Goal: Complete application form

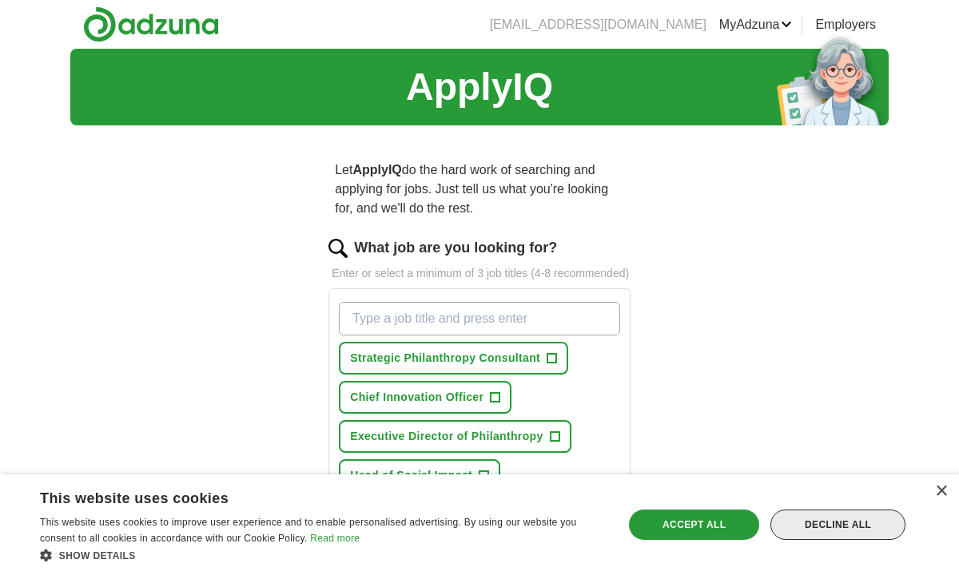
click at [870, 523] on div "Decline all" at bounding box center [837, 525] width 135 height 30
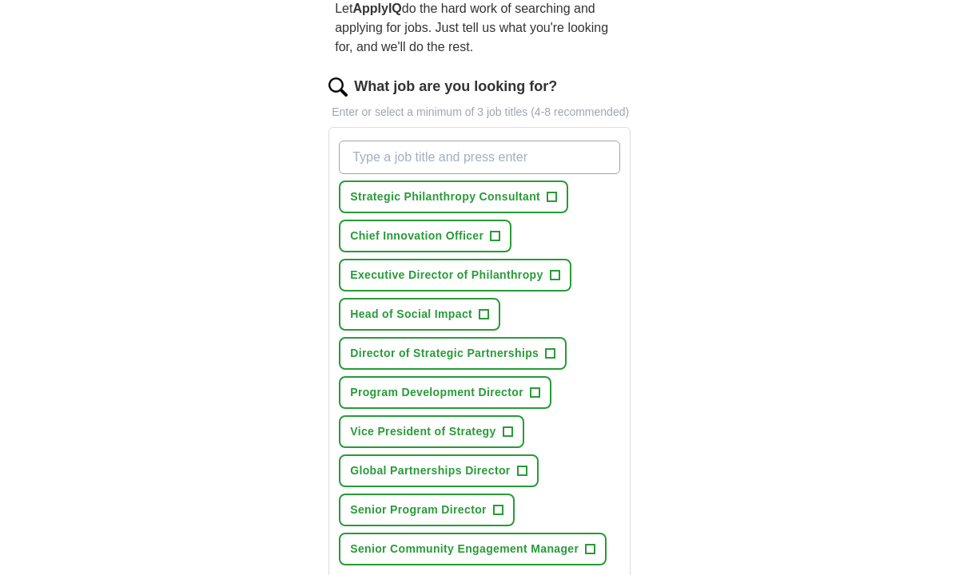
scroll to position [690, 0]
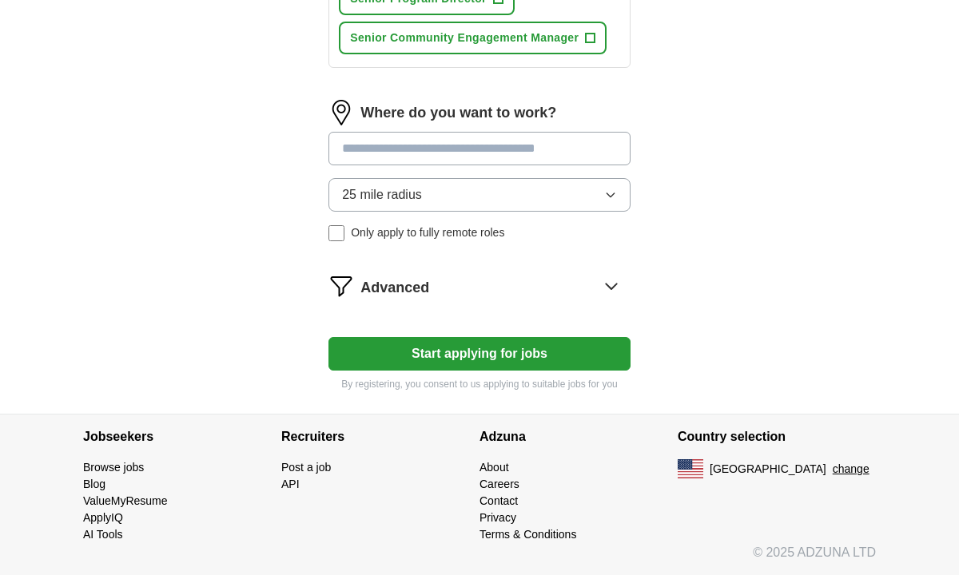
click at [486, 353] on button "Start applying for jobs" at bounding box center [479, 354] width 302 height 34
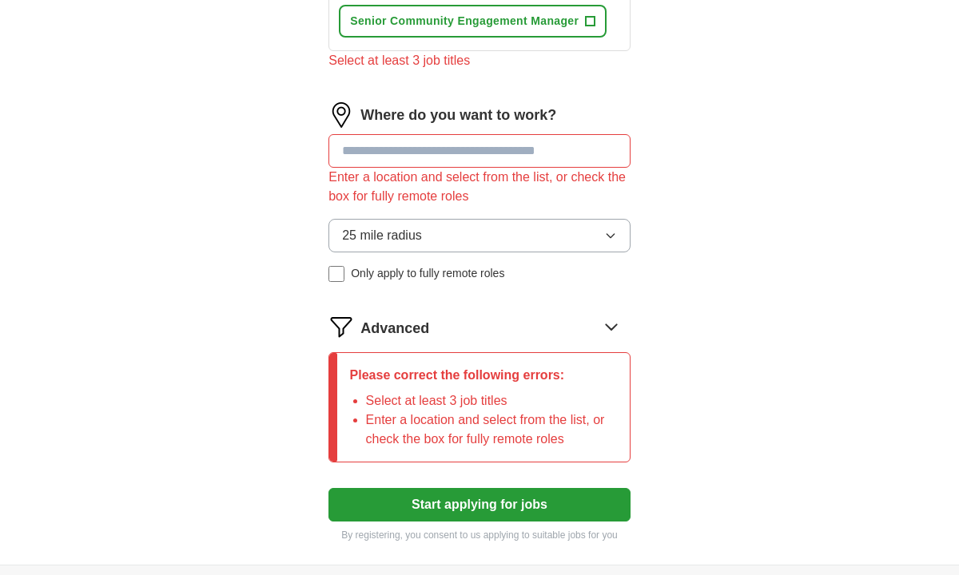
click at [481, 168] on input at bounding box center [479, 151] width 302 height 34
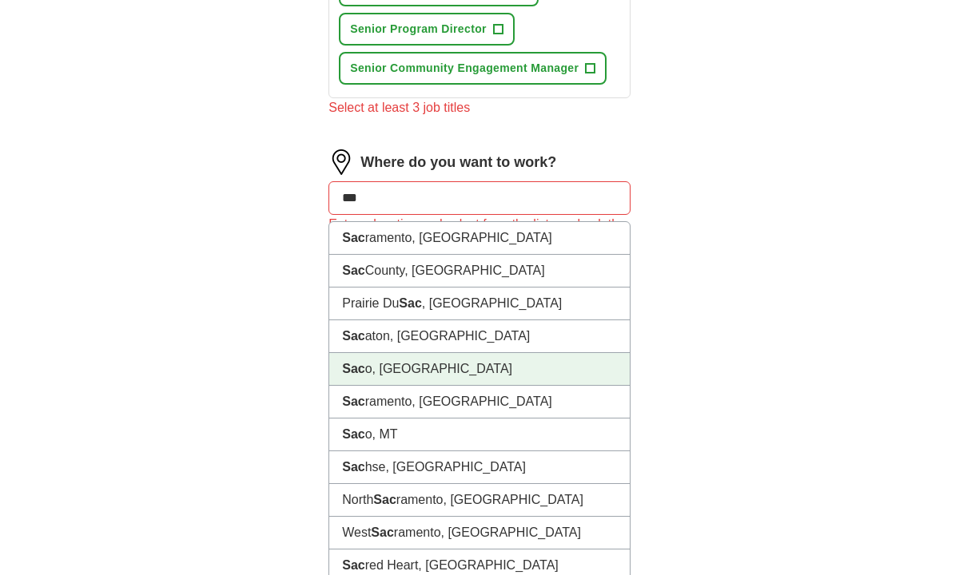
scroll to position [644, 0]
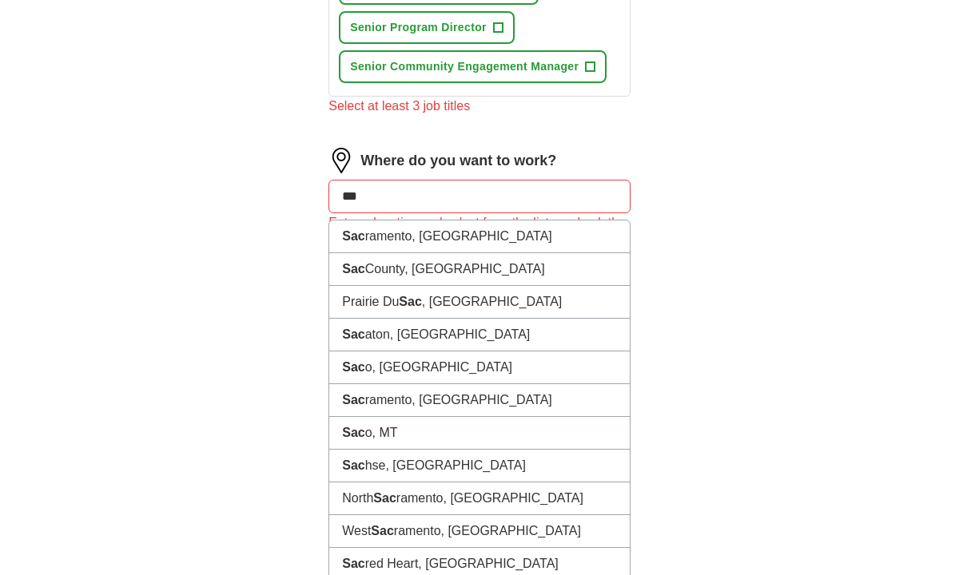
click at [397, 213] on input "***" at bounding box center [479, 197] width 302 height 34
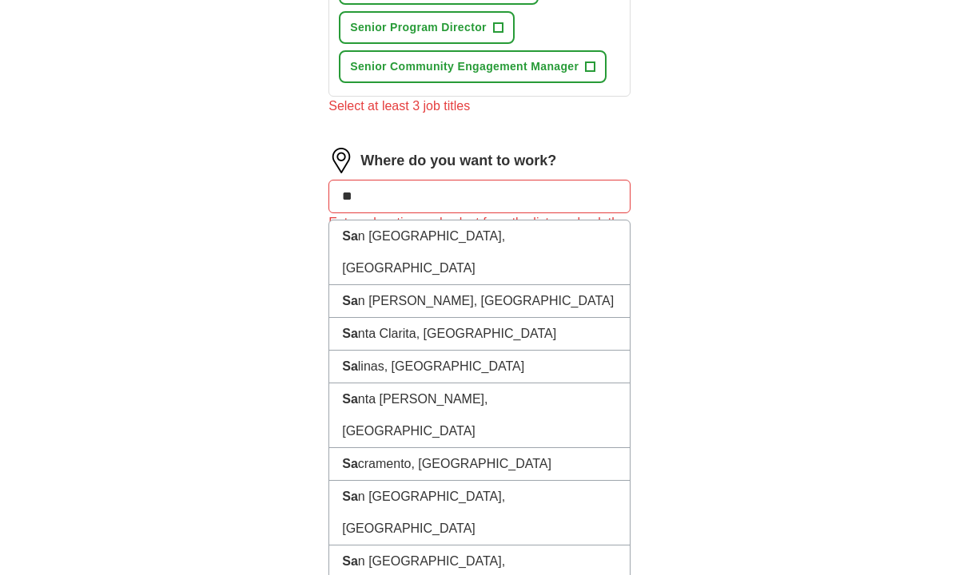
type input "***"
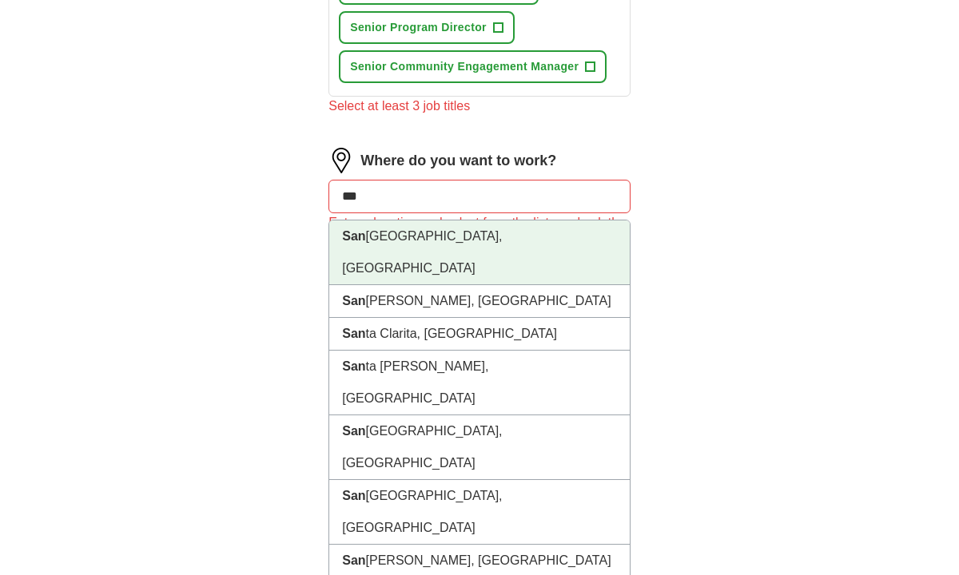
click at [407, 263] on li "[GEOGRAPHIC_DATA], [GEOGRAPHIC_DATA]" at bounding box center [479, 253] width 300 height 65
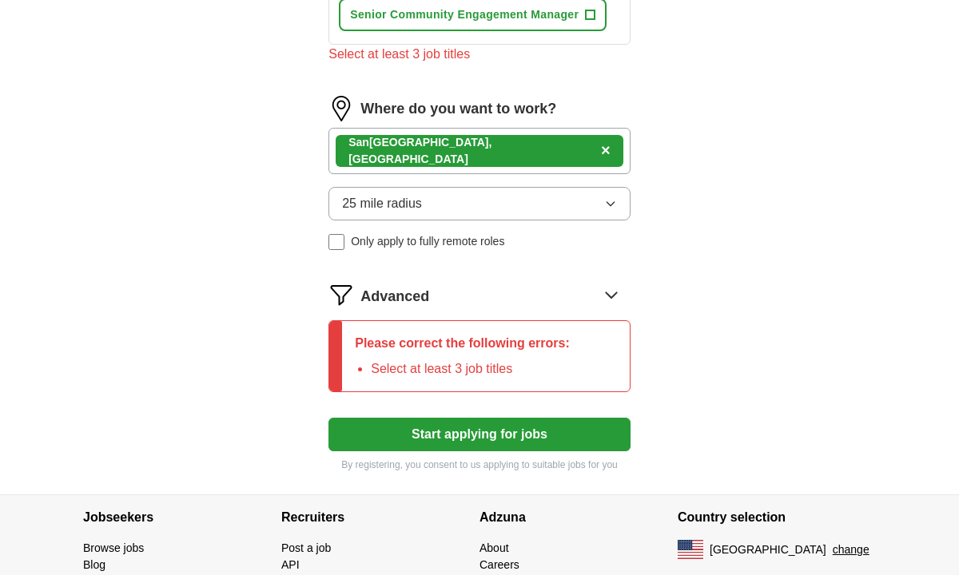
scroll to position [706, 0]
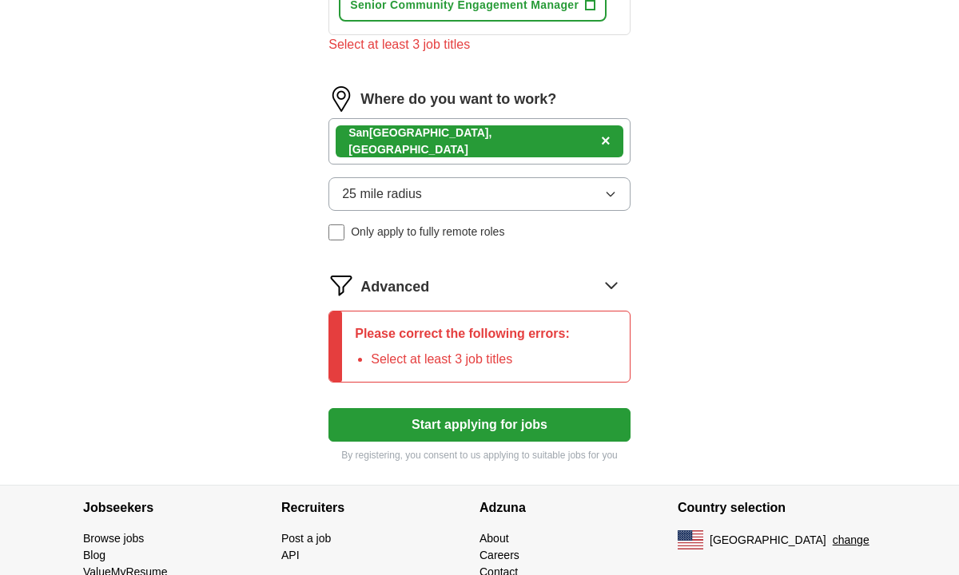
click at [611, 298] on icon at bounding box center [612, 286] width 26 height 26
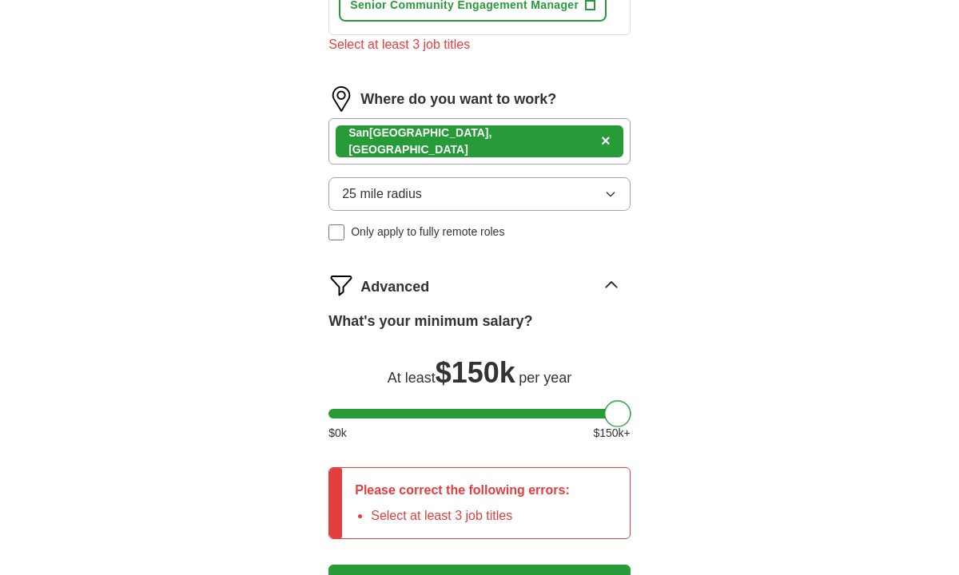
drag, startPoint x: 355, startPoint y: 429, endPoint x: 737, endPoint y: 444, distance: 382.3
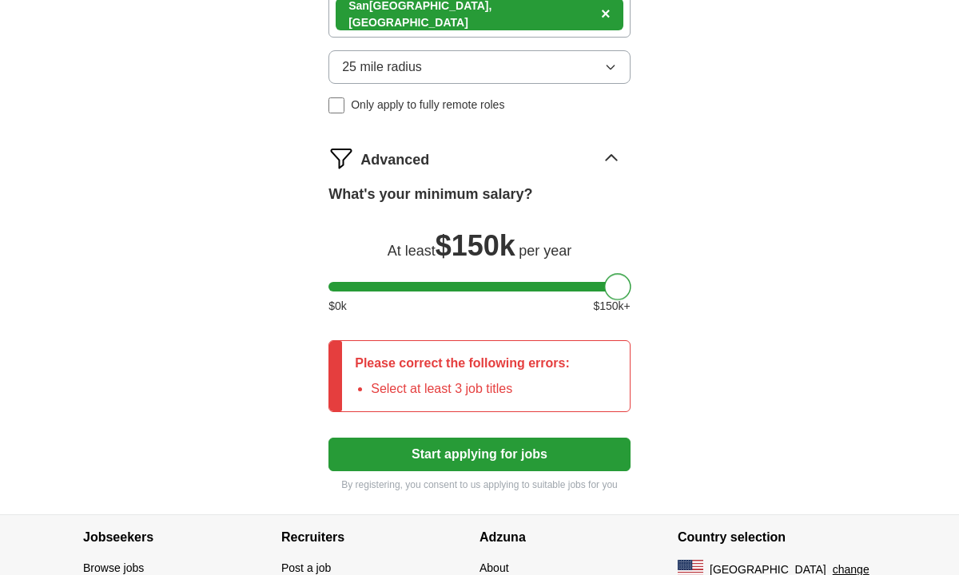
scroll to position [950, 0]
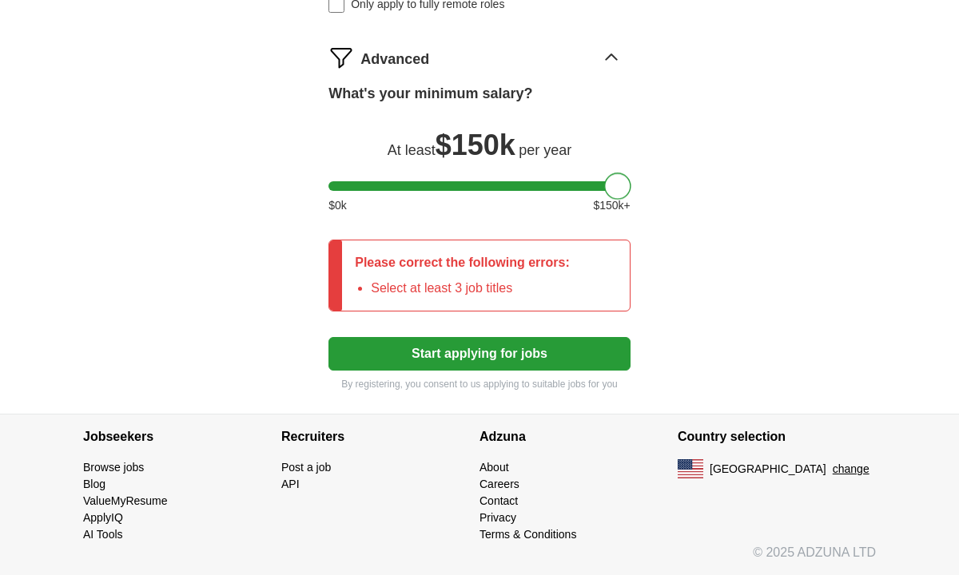
click at [493, 357] on button "Start applying for jobs" at bounding box center [479, 354] width 302 height 34
click at [484, 351] on button "Start applying for jobs" at bounding box center [479, 354] width 302 height 34
click at [460, 292] on li "Select at least 3 job titles" at bounding box center [470, 288] width 199 height 19
click at [400, 257] on p "Please correct the following errors:" at bounding box center [462, 262] width 215 height 19
click at [496, 367] on button "Start applying for jobs" at bounding box center [479, 354] width 302 height 34
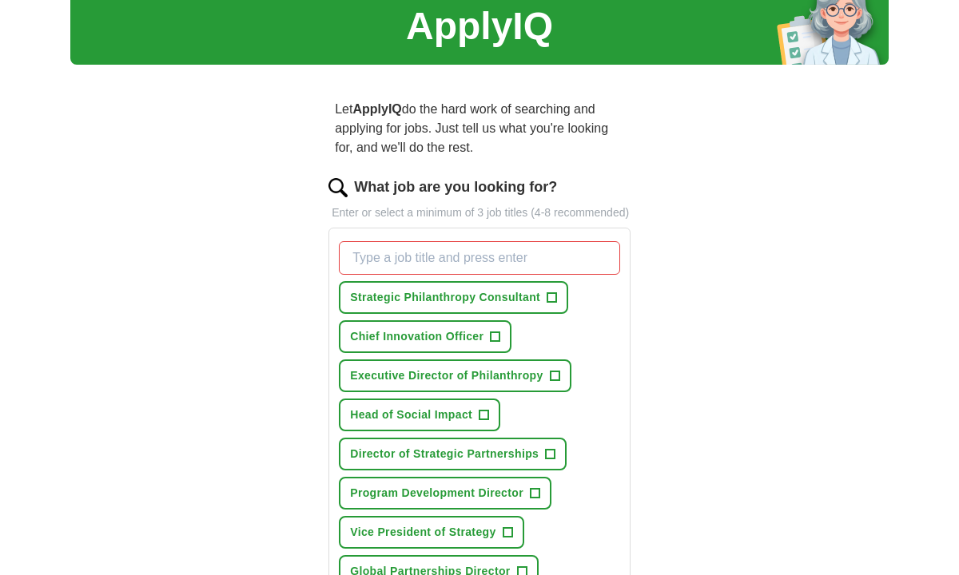
scroll to position [87, 0]
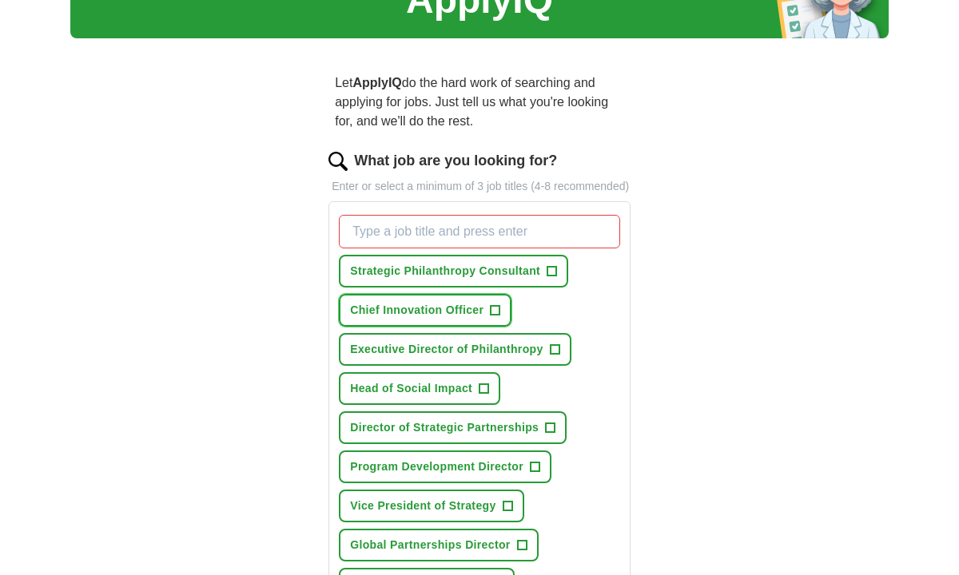
click at [436, 319] on span "Chief Innovation Officer" at bounding box center [416, 310] width 133 height 17
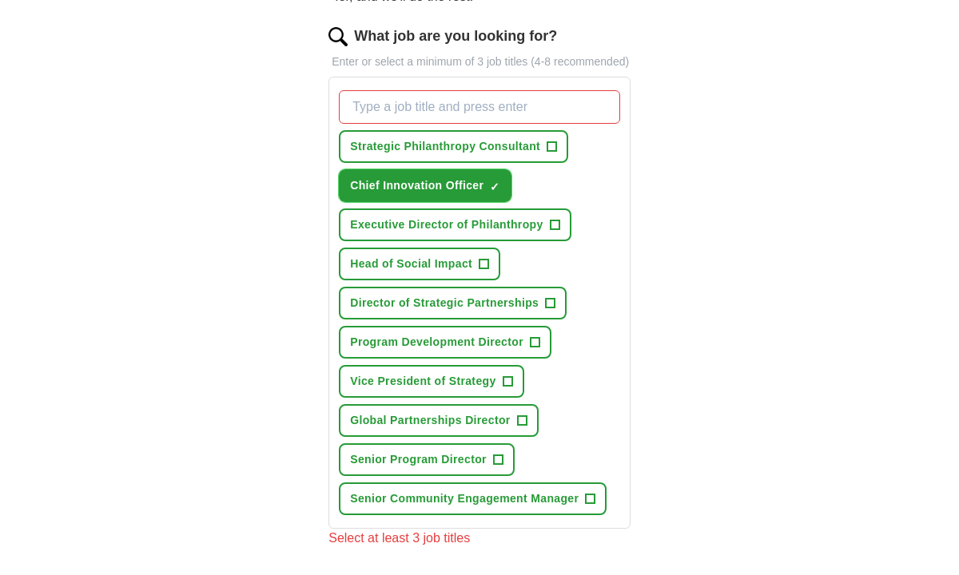
scroll to position [217, 0]
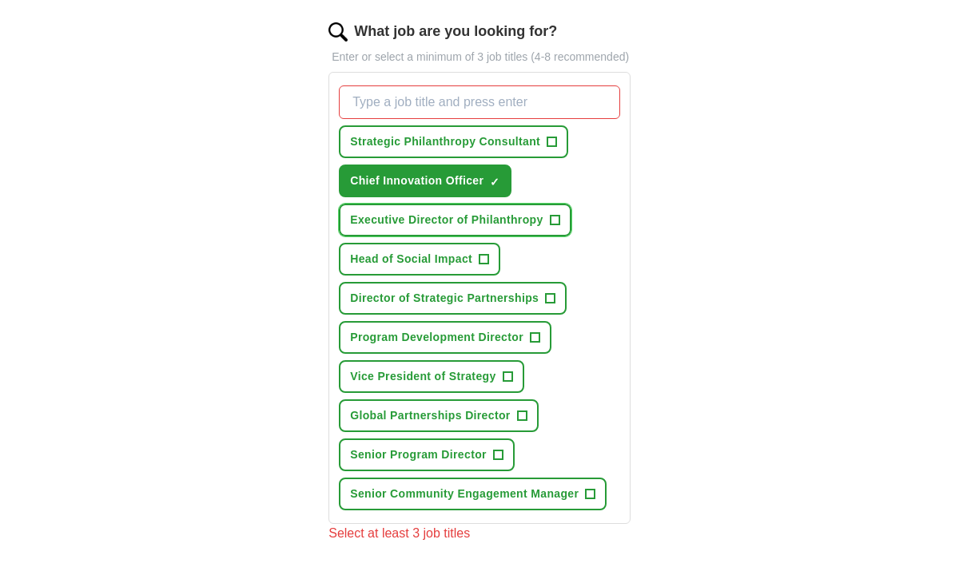
click at [470, 229] on span "Executive Director of Philanthropy" at bounding box center [446, 220] width 193 height 17
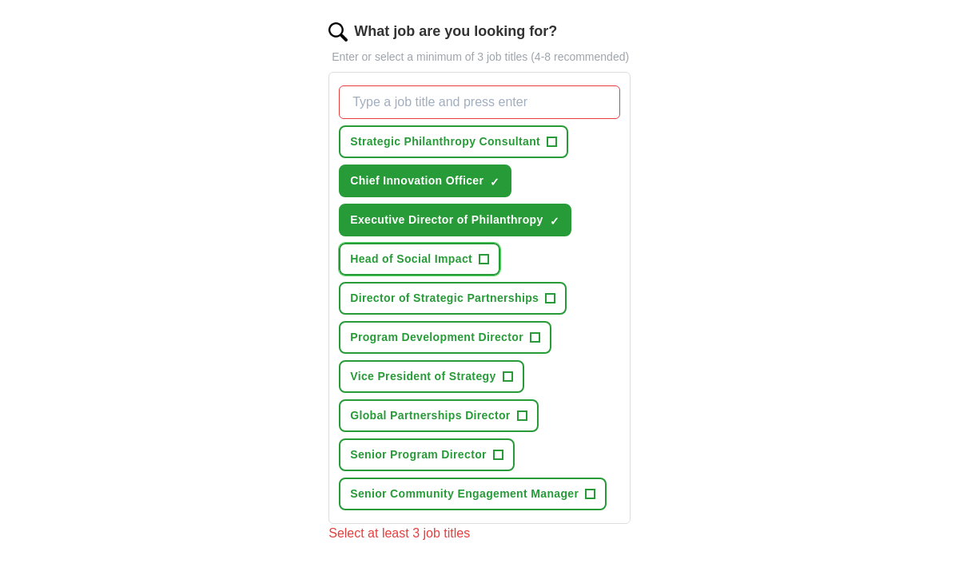
click at [417, 268] on span "Head of Social Impact" at bounding box center [411, 259] width 122 height 17
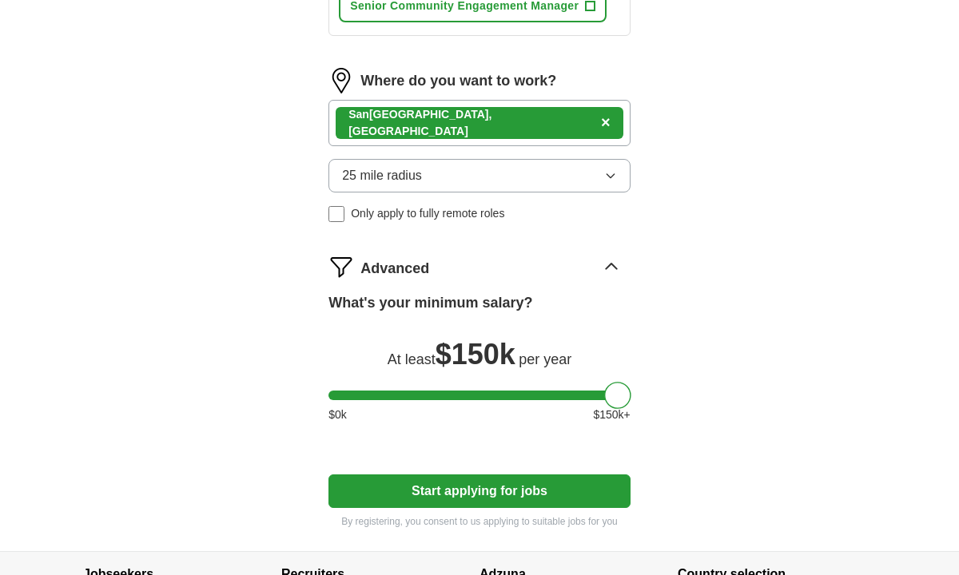
scroll to position [859, 0]
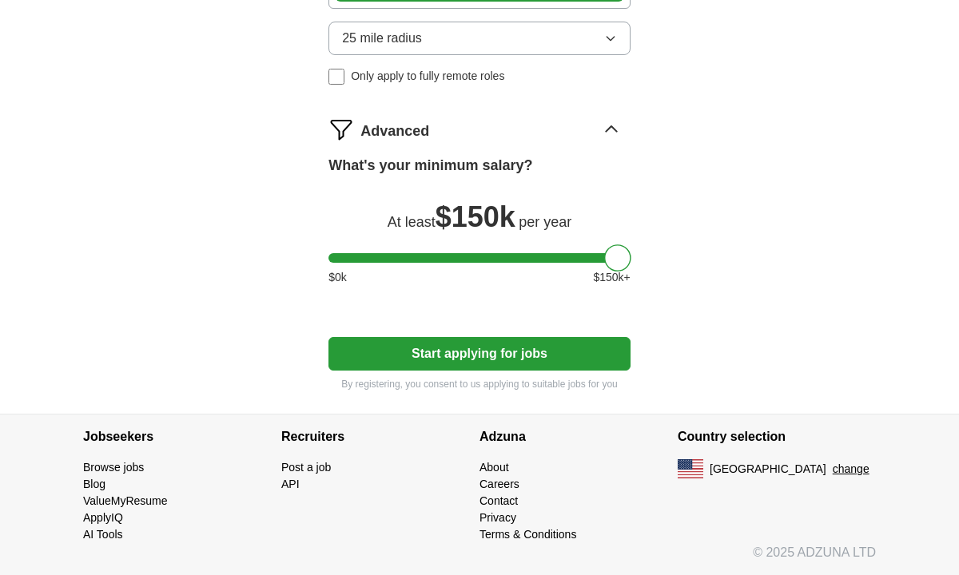
click at [483, 356] on button "Start applying for jobs" at bounding box center [479, 354] width 302 height 34
select select "**"
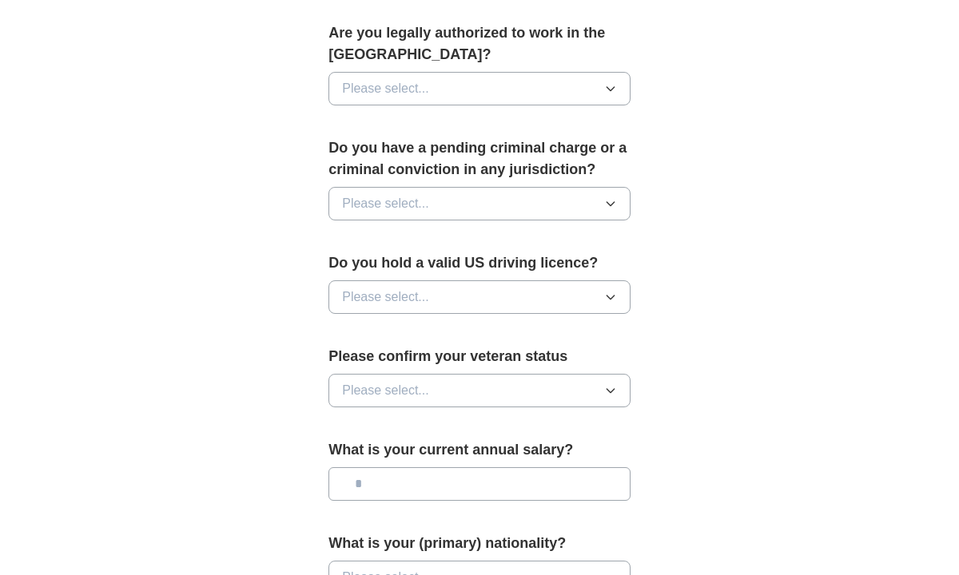
scroll to position [1109, 0]
